Goal: Task Accomplishment & Management: Use online tool/utility

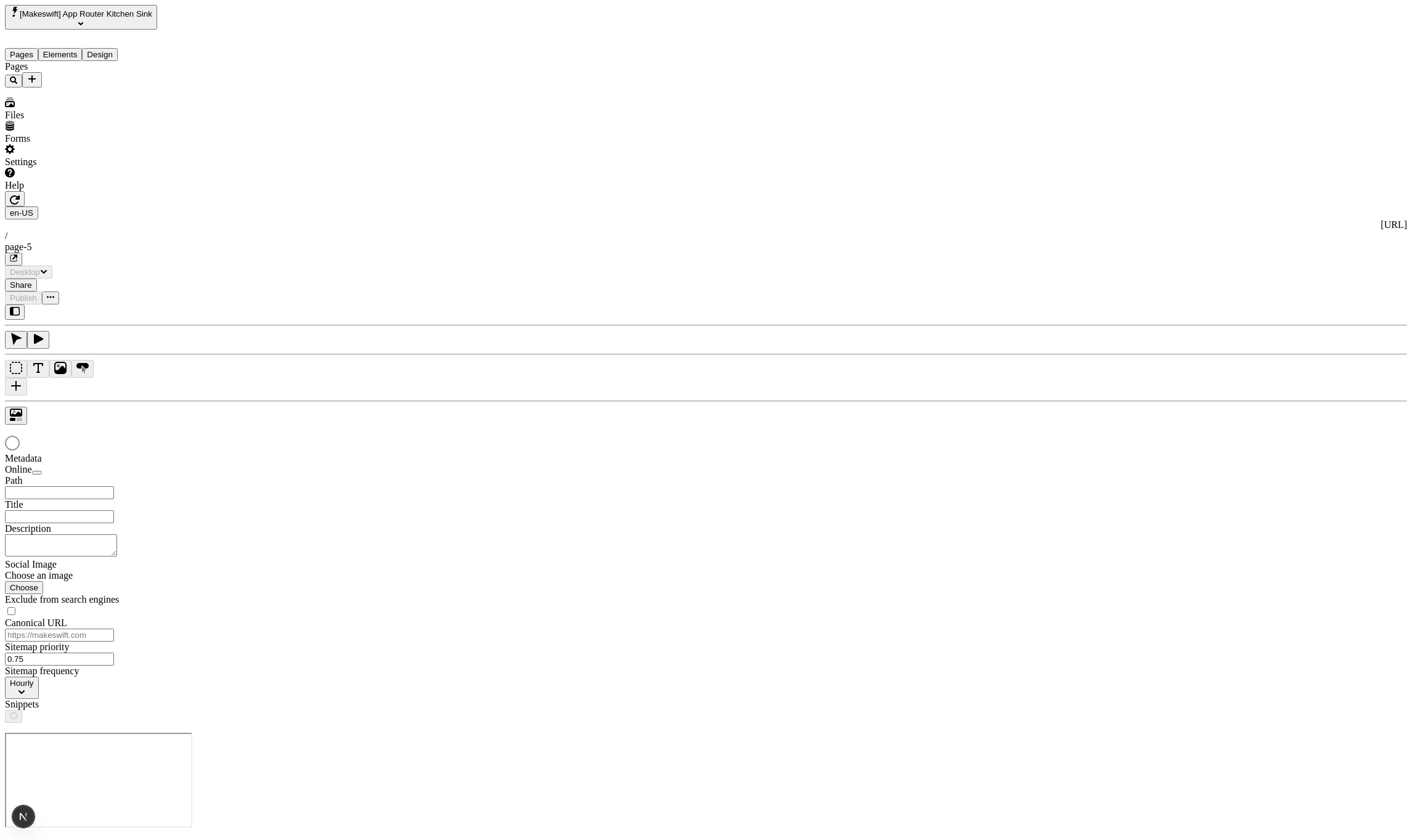
type input "/page-5"
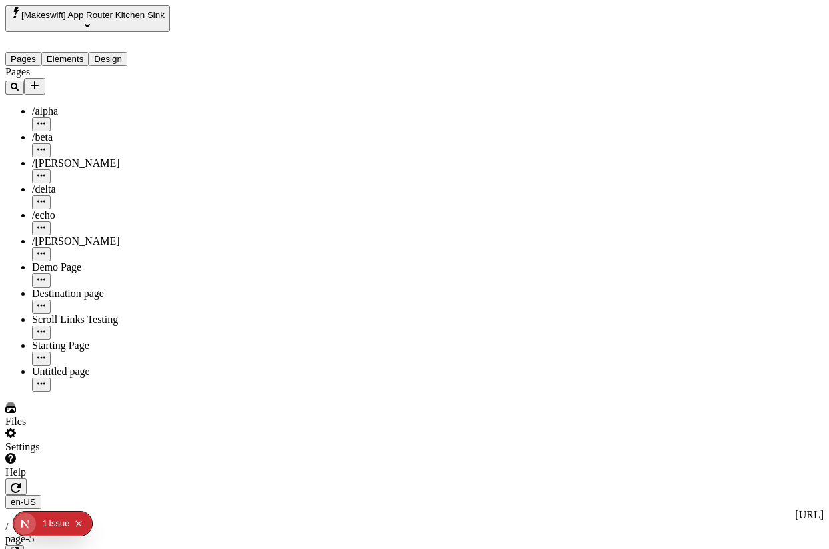
click at [21, 483] on icon "button" at bounding box center [16, 488] width 11 height 10
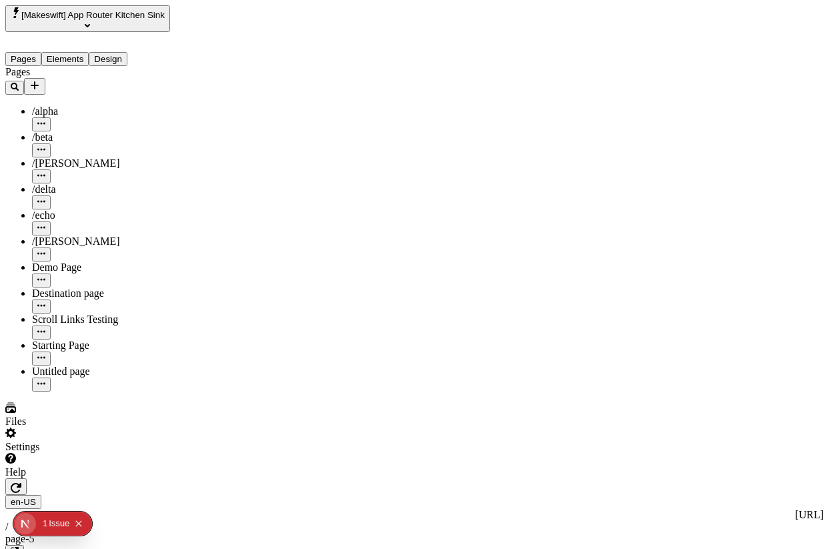
click at [586, 116] on input "foo" at bounding box center [574, 109] width 118 height 14
type input "Hello"
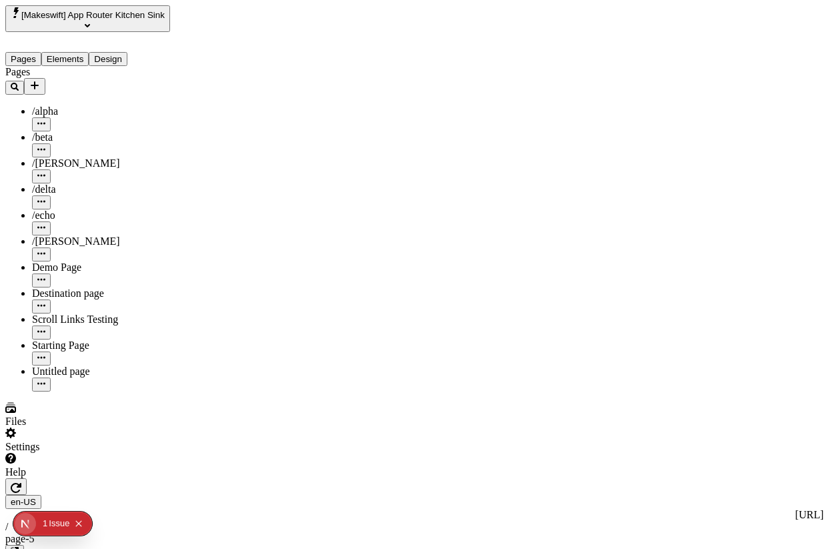
click at [127, 478] on div "Help" at bounding box center [97, 465] width 185 height 25
click at [137, 514] on span "Copy diagnostics" at bounding box center [115, 519] width 74 height 11
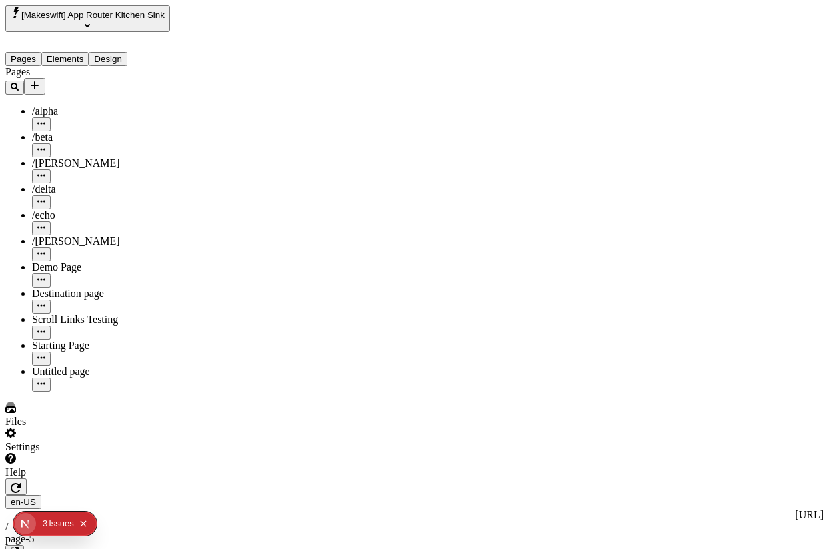
scroll to position [0, 0]
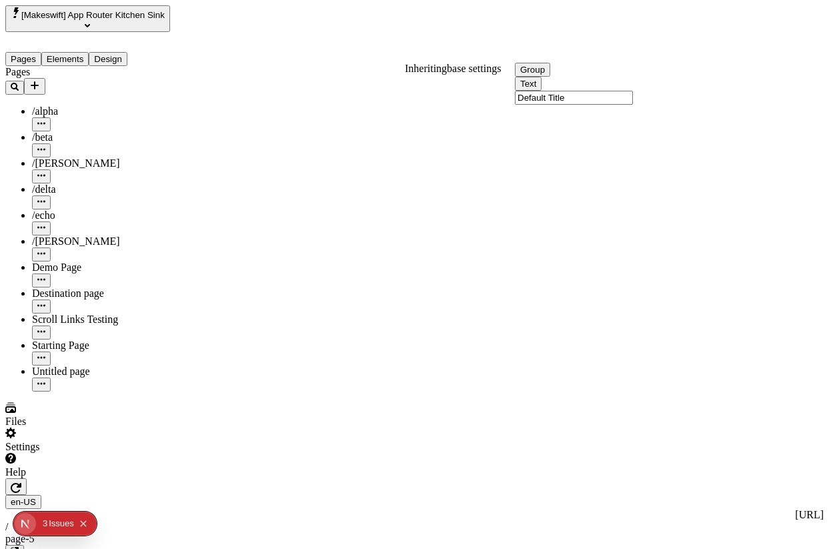
click at [565, 105] on input "Default Title" at bounding box center [574, 98] width 118 height 14
type input "Title 1"
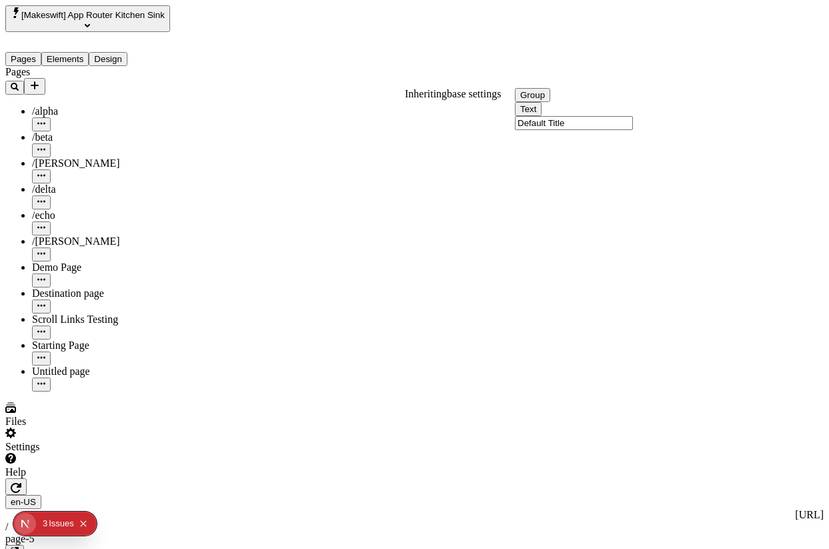
click at [581, 130] on input "Default Title" at bounding box center [574, 123] width 118 height 14
click at [566, 120] on div "Group Text Default Title" at bounding box center [595, 112] width 160 height 42
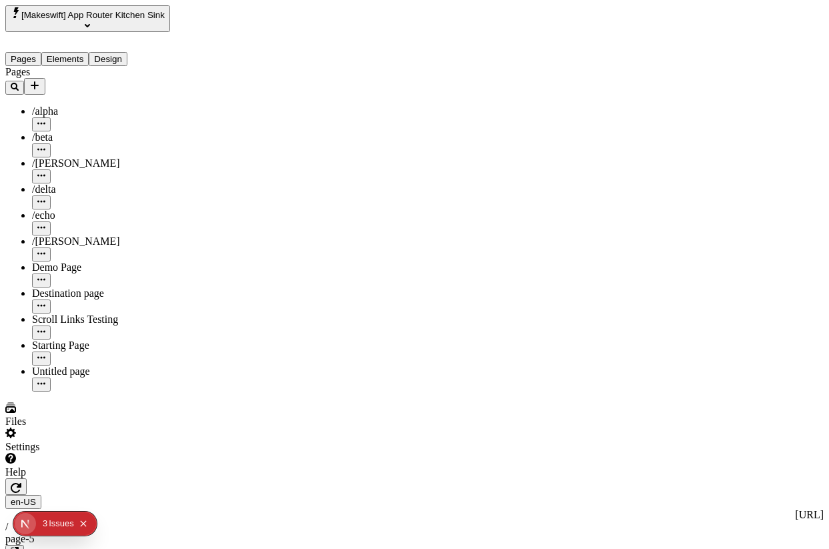
click at [566, 120] on div "Group Text Default Title" at bounding box center [595, 112] width 160 height 42
click at [586, 118] on div "Group Text Default Title" at bounding box center [595, 112] width 160 height 42
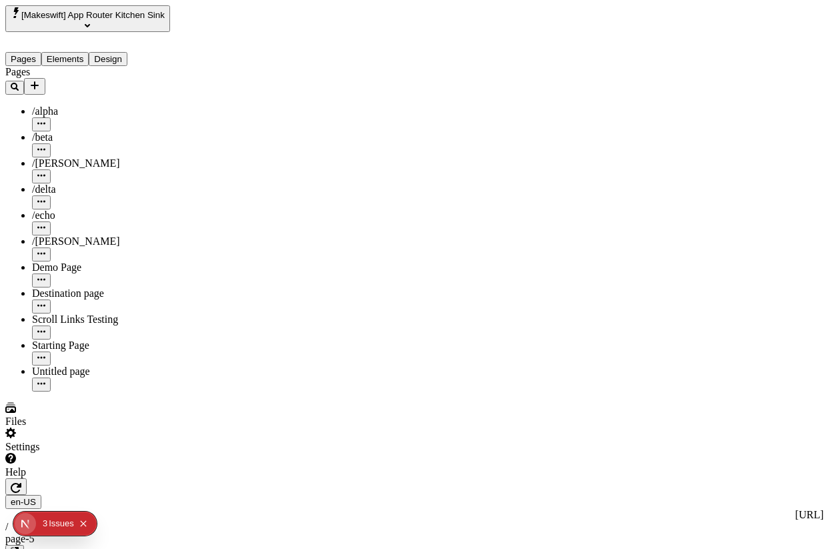
click at [604, 119] on div "Text" at bounding box center [595, 112] width 160 height 14
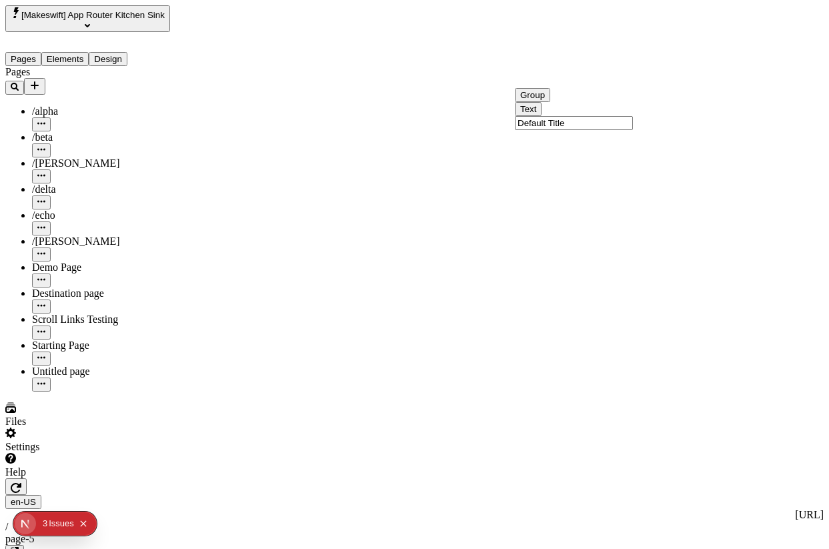
click at [591, 130] on input "Default Title" at bounding box center [574, 123] width 118 height 14
type input "P"
type input "Pear"
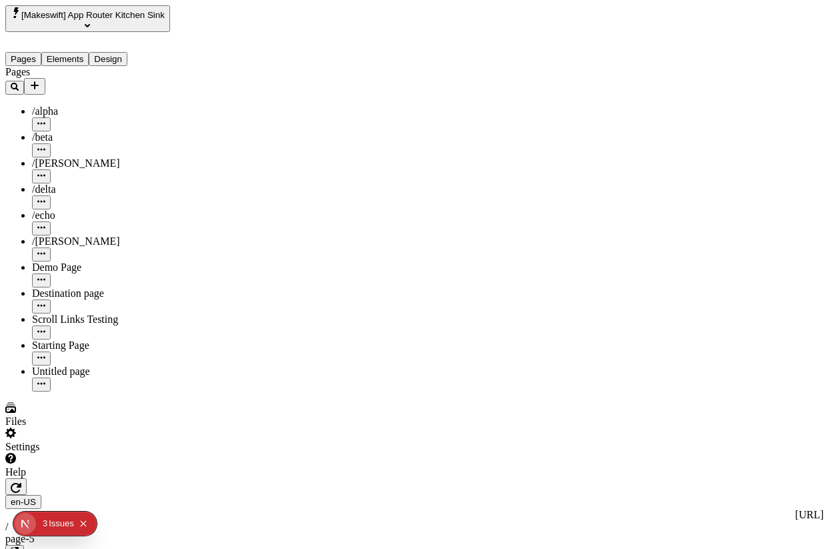
click at [568, 155] on input "Default Title" at bounding box center [574, 148] width 118 height 14
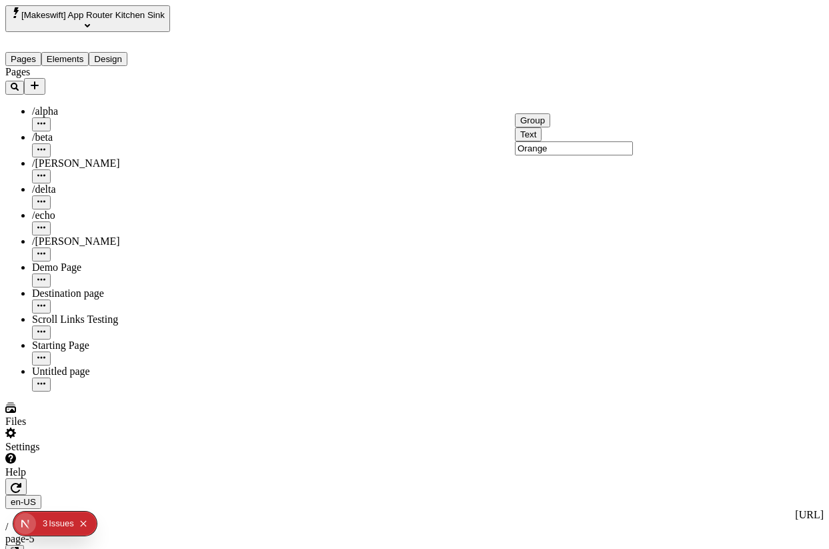
type input "Orange"
click at [612, 126] on div "Group" at bounding box center [595, 123] width 160 height 14
click at [27, 478] on button "button" at bounding box center [15, 486] width 21 height 17
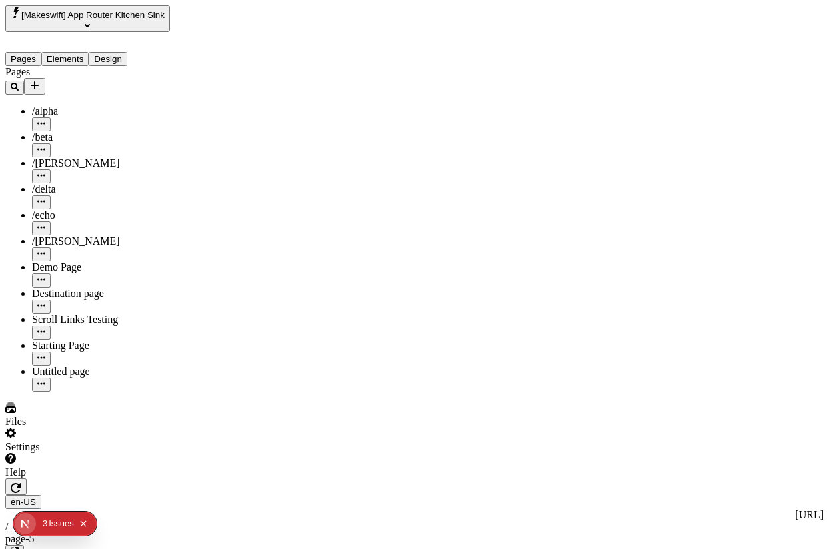
click at [564, 105] on input "Title 1" at bounding box center [574, 98] width 118 height 14
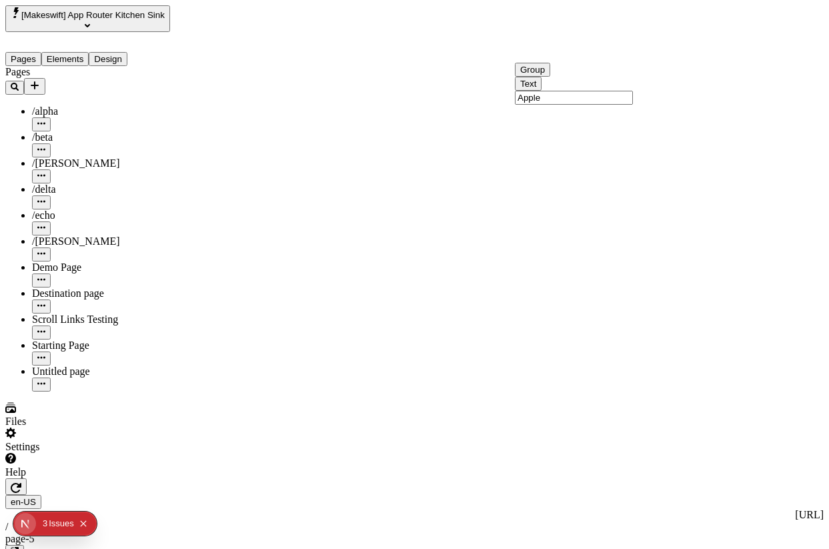
type input "Apple"
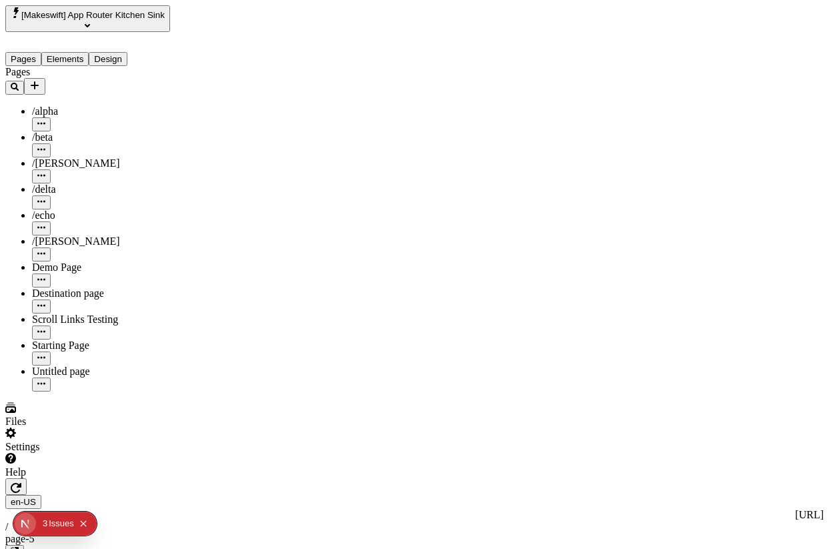
type input "18"
type input "1.5"
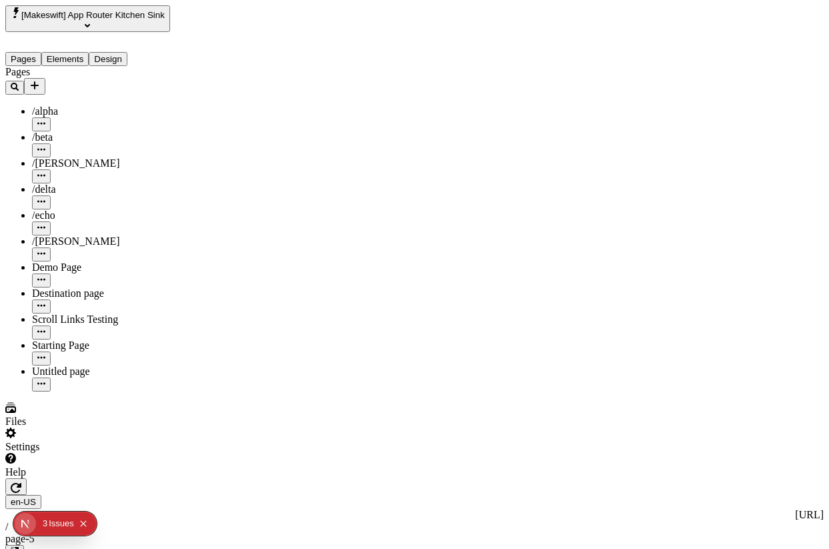
type textarea "h"
type textarea "Hello"
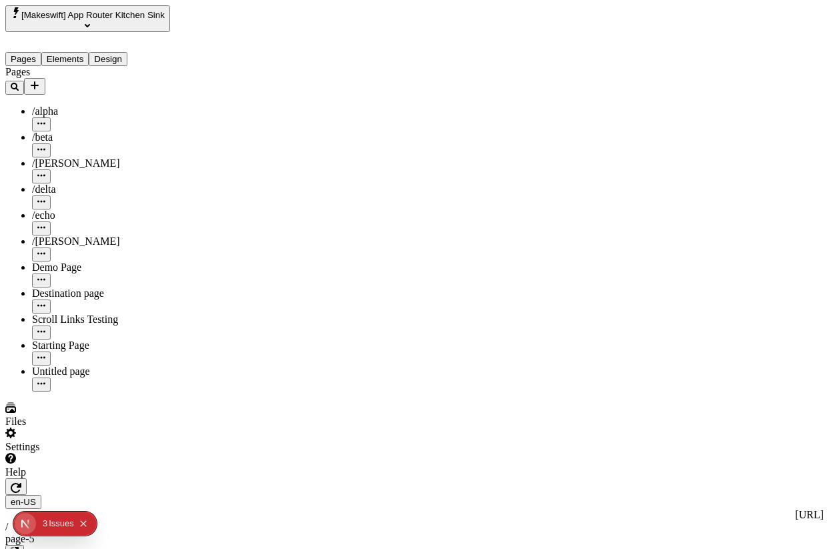
type textarea "Goodbye"
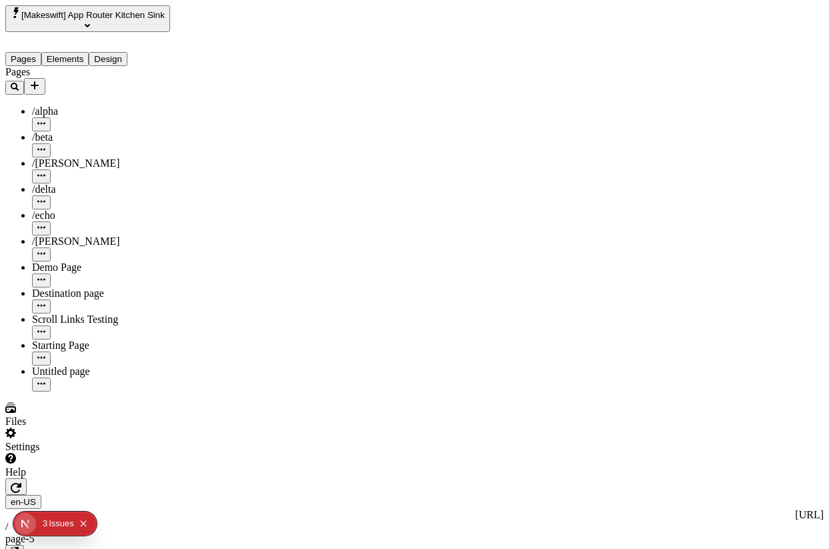
type textarea "How are you?"
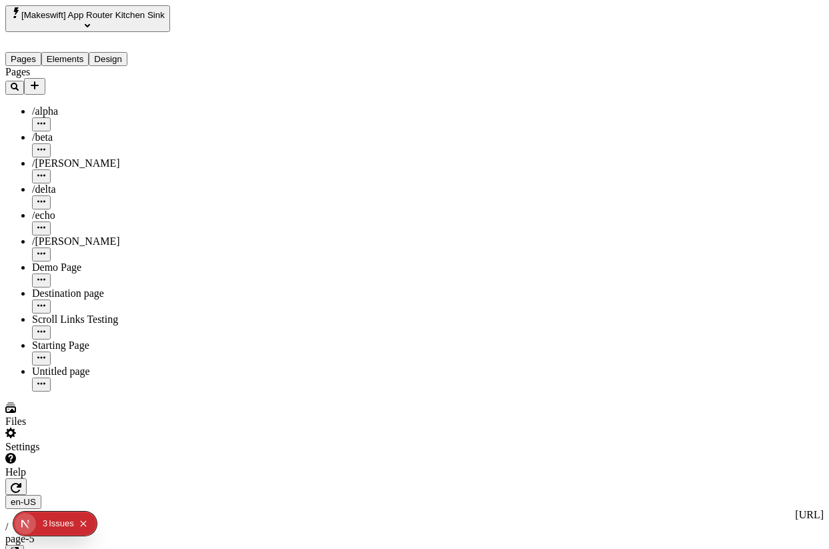
click at [79, 520] on button "Collapse issues badge" at bounding box center [83, 524] width 16 height 16
click at [116, 453] on div "Settings" at bounding box center [97, 440] width 185 height 25
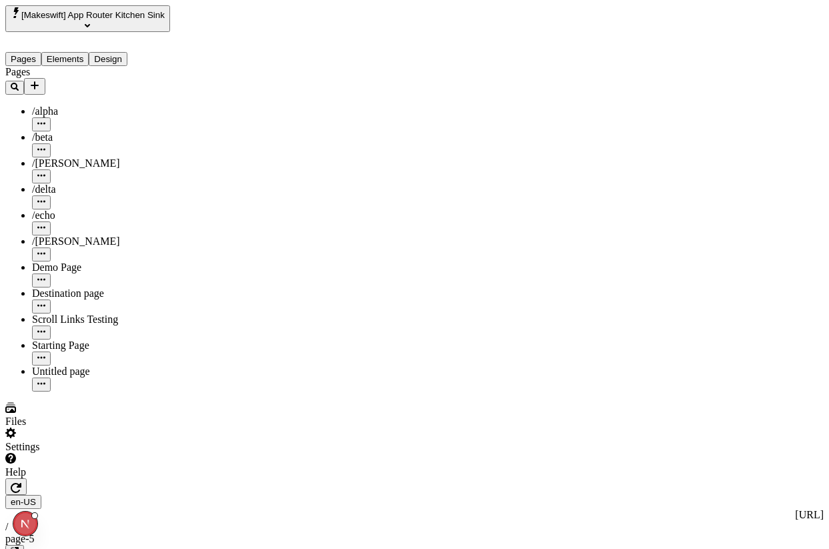
click at [117, 478] on div "Help" at bounding box center [97, 465] width 185 height 25
click at [137, 514] on span "Copy diagnostics" at bounding box center [115, 519] width 74 height 11
